Goal: Transaction & Acquisition: Obtain resource

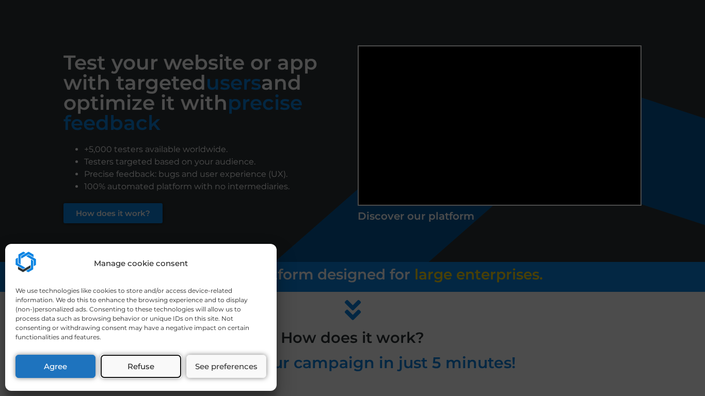
click at [177, 371] on button "Refuse" at bounding box center [141, 366] width 80 height 23
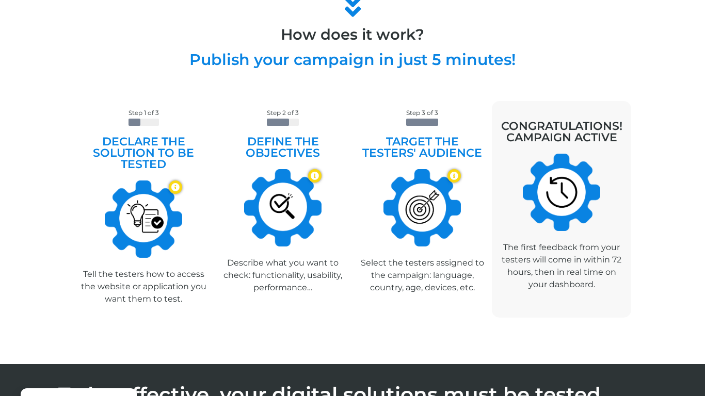
scroll to position [353, 0]
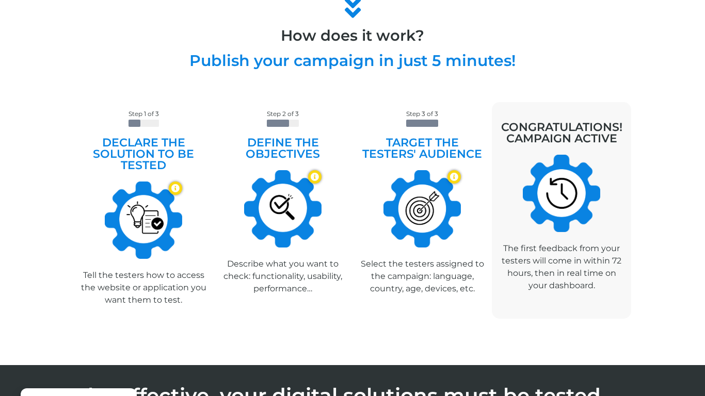
click at [550, 213] on img at bounding box center [561, 193] width 77 height 77
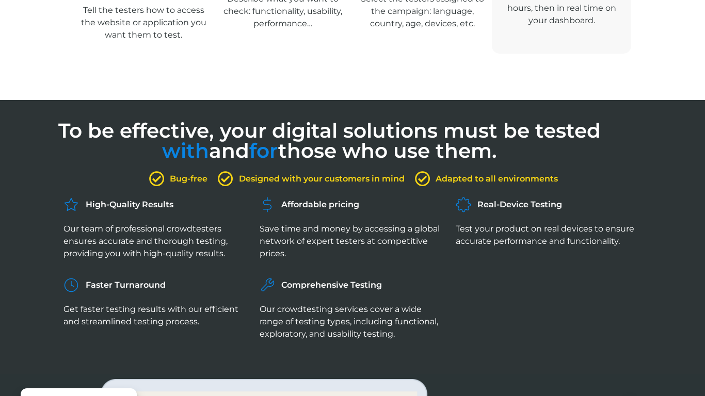
scroll to position [0, 0]
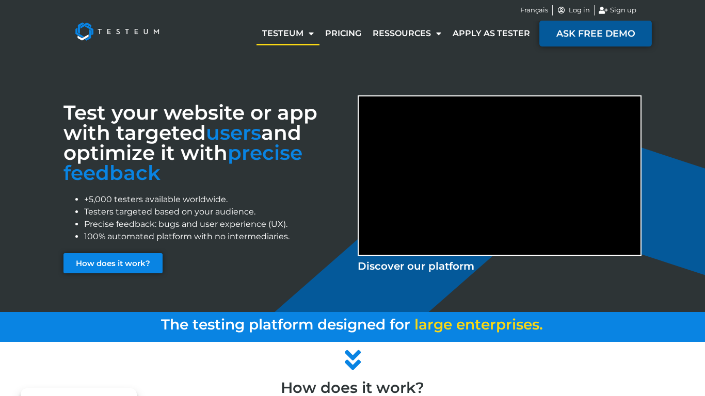
click at [565, 43] on link "ASK FREE DEMO" at bounding box center [595, 33] width 113 height 26
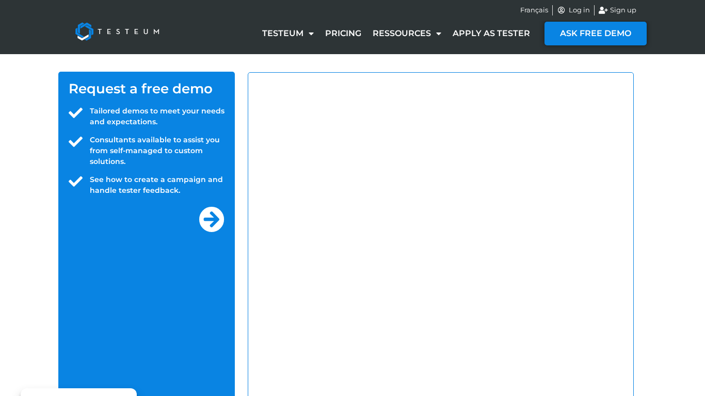
select select "US"
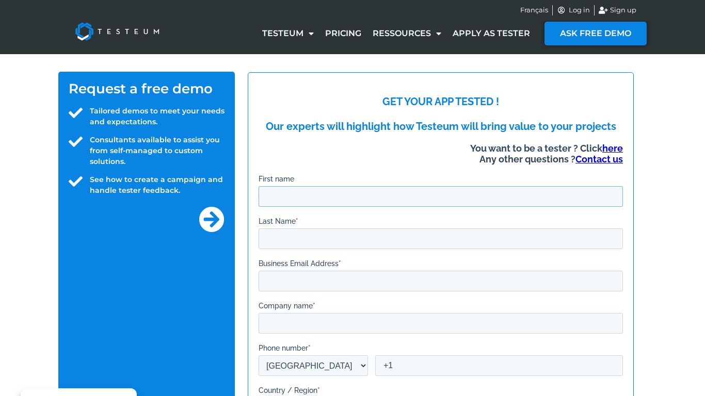
click at [399, 198] on input "First name" at bounding box center [441, 196] width 364 height 21
click at [594, 42] on link "ASK FREE DEMO" at bounding box center [595, 33] width 113 height 26
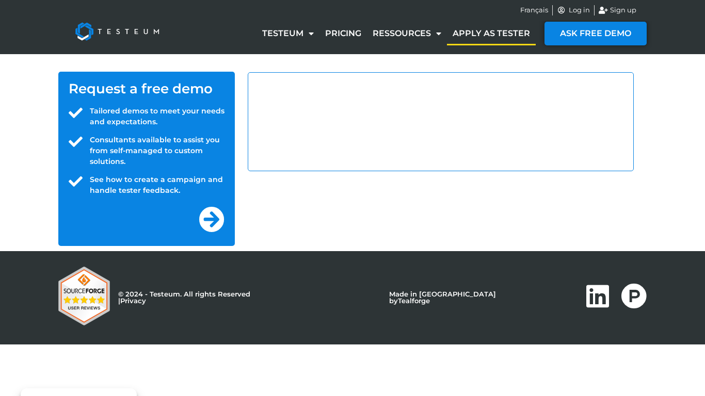
select select "US"
